Goal: Information Seeking & Learning: Learn about a topic

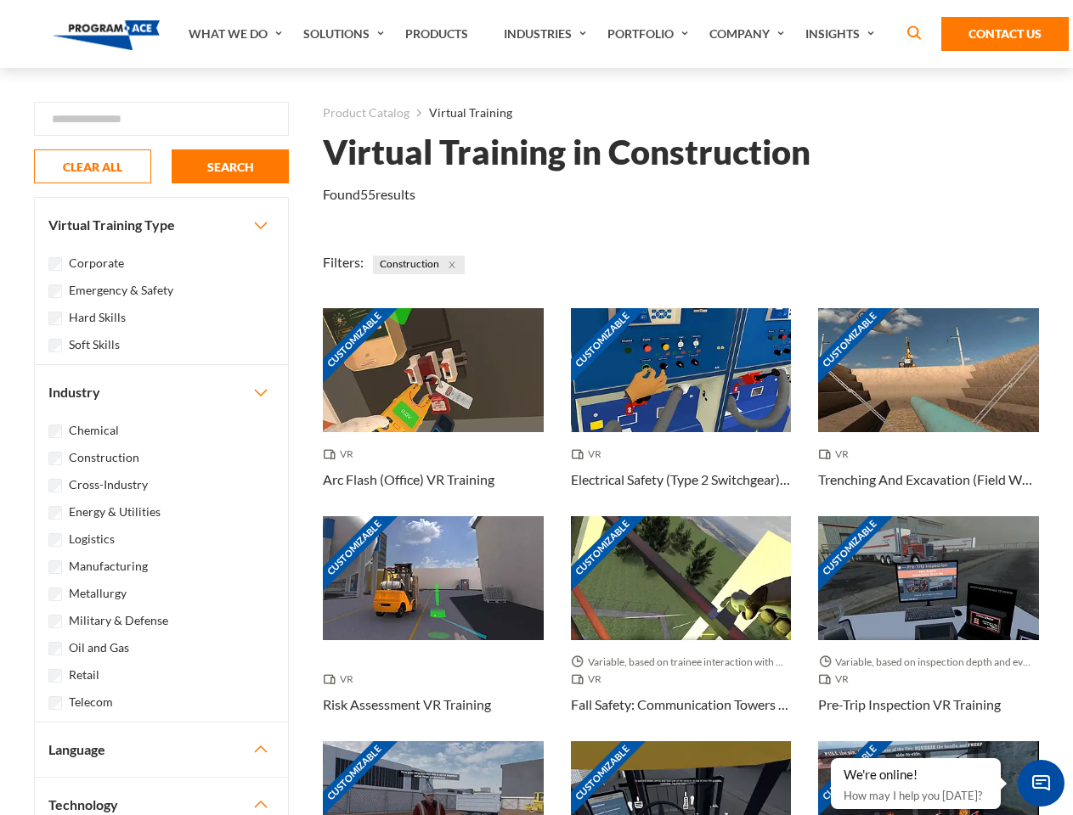
click at [237, 34] on link "What We Do" at bounding box center [237, 34] width 115 height 68
click at [346, 34] on link "Solutions" at bounding box center [346, 34] width 102 height 68
click at [547, 34] on link "Industries" at bounding box center [547, 34] width 104 height 68
click at [750, 34] on link "Company" at bounding box center [749, 34] width 96 height 68
click at [843, 34] on link "Insights" at bounding box center [842, 34] width 90 height 68
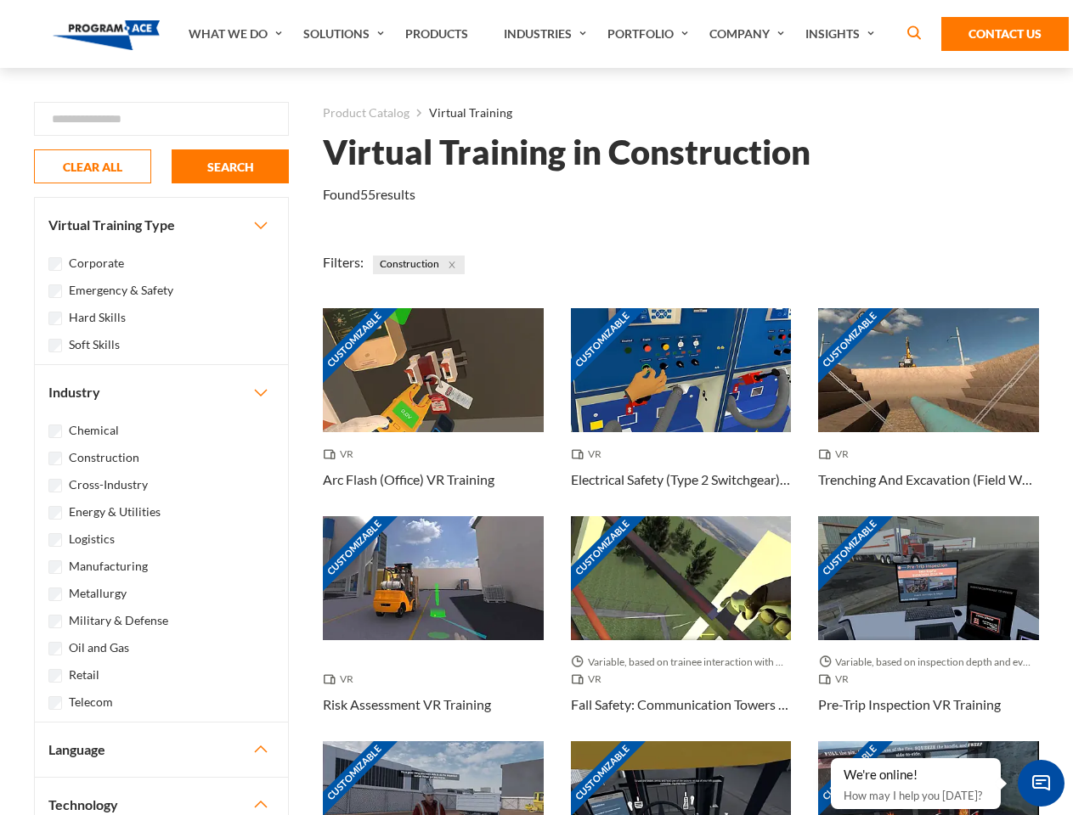
click at [0, 0] on div "Blog White Papers News" at bounding box center [0, 0] width 0 height 0
click at [0, 0] on strong "How Virtual Learning Can Enhance Workforce Productivity: A Guide for L&D Manage…" at bounding box center [0, 0] width 0 height 0
click at [1041, 783] on span "Minimize live chat window" at bounding box center [1041, 784] width 62 height 62
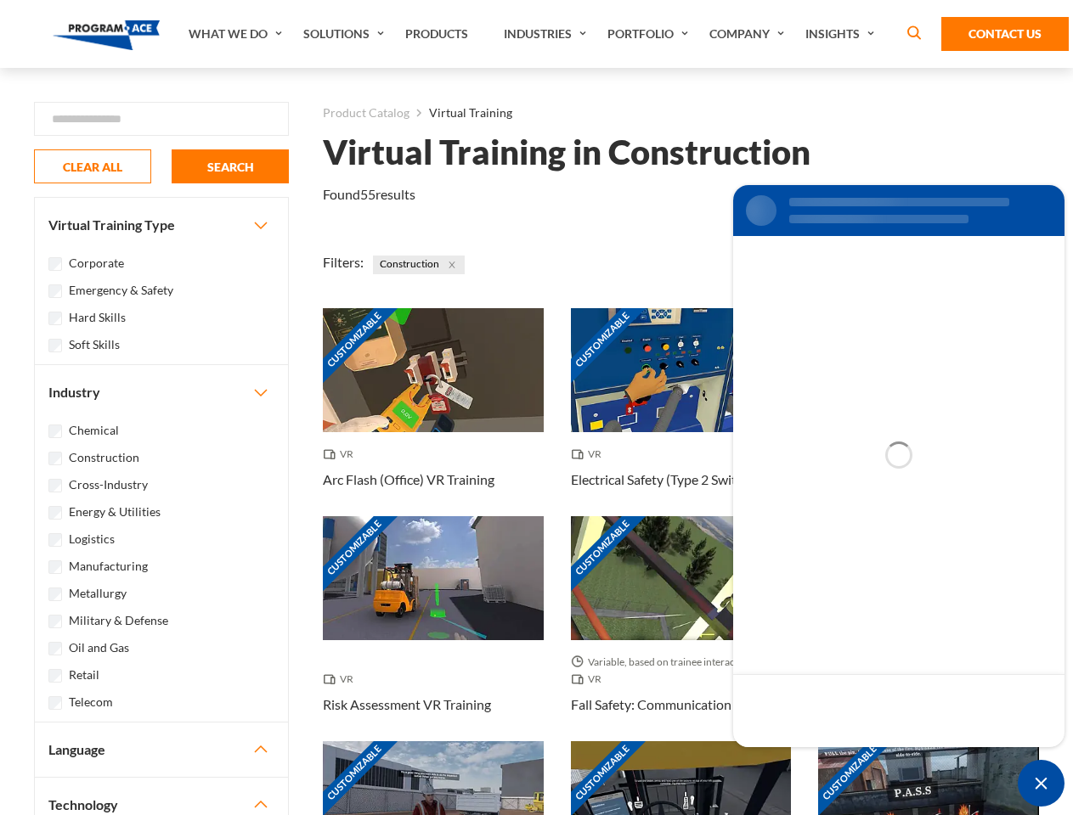
click at [832, 759] on div "Customizable" at bounding box center [928, 804] width 221 height 124
